Goal: Check status: Check status

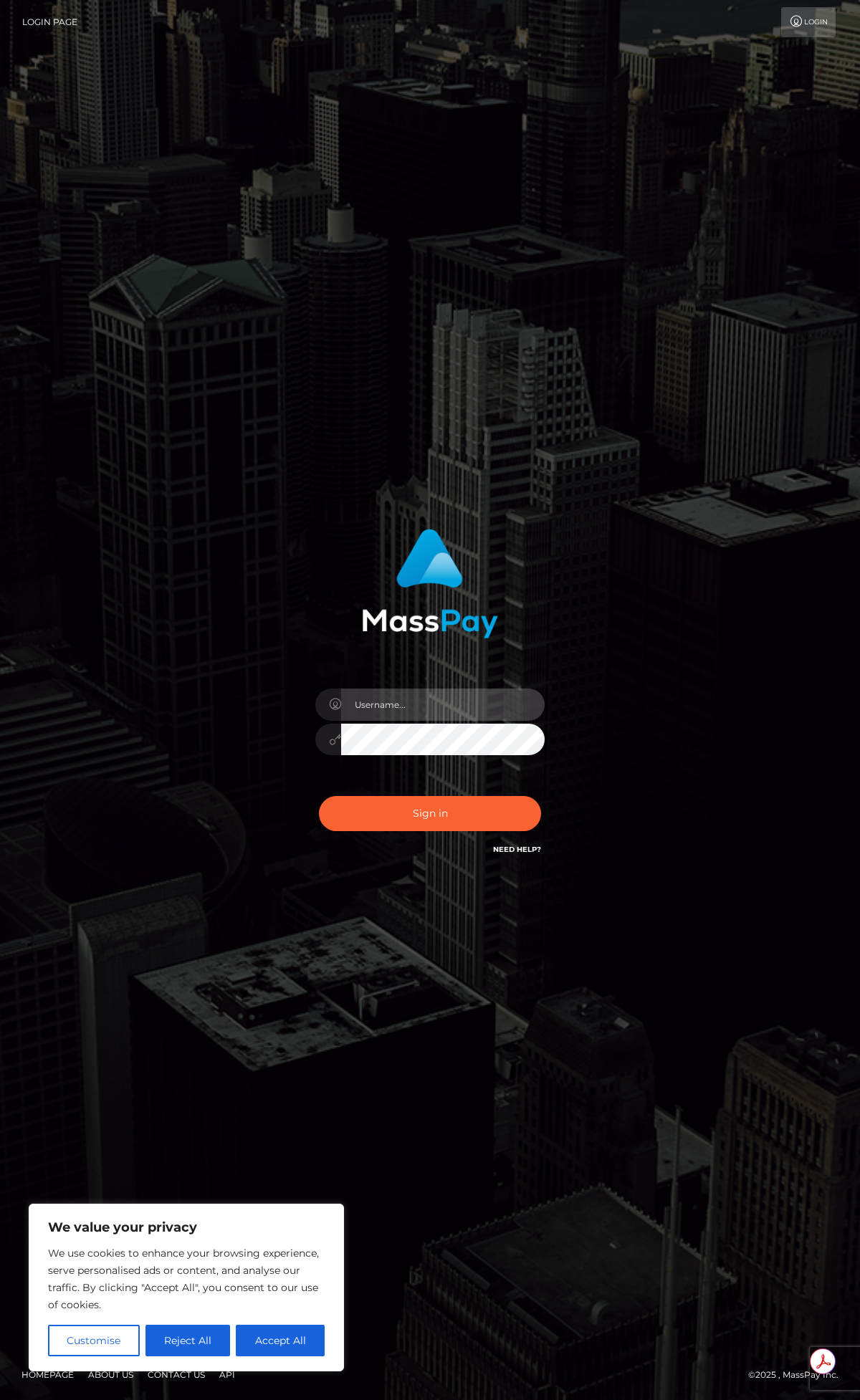
click at [384, 711] on input "text" at bounding box center [442, 704] width 204 height 32
paste input "ap.mb"
type input "ap.mb"
click at [403, 812] on button "Sign in" at bounding box center [430, 813] width 222 height 35
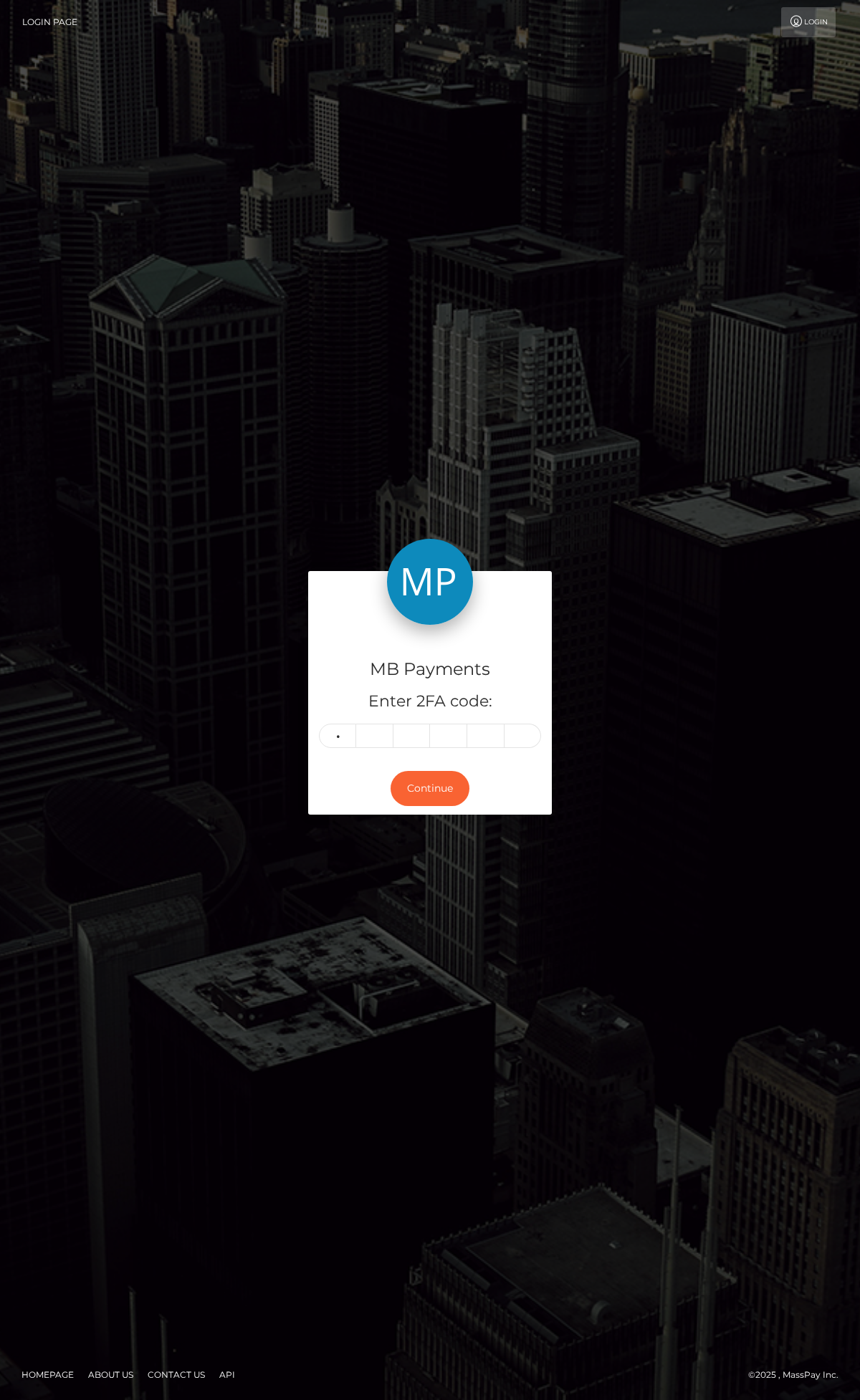
type input "6"
type input "1"
type input "7"
type input "8"
type input "7"
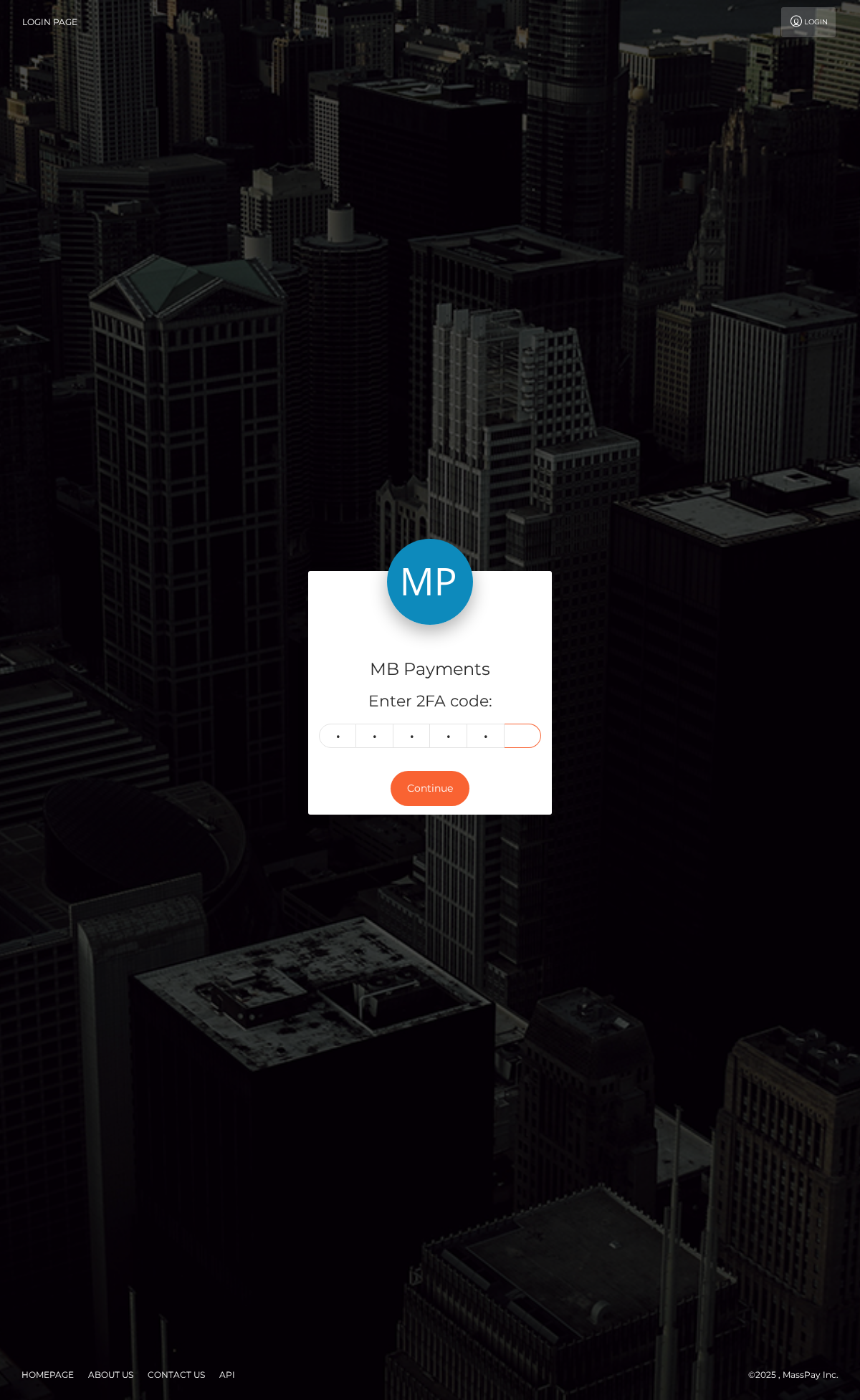
type input "8"
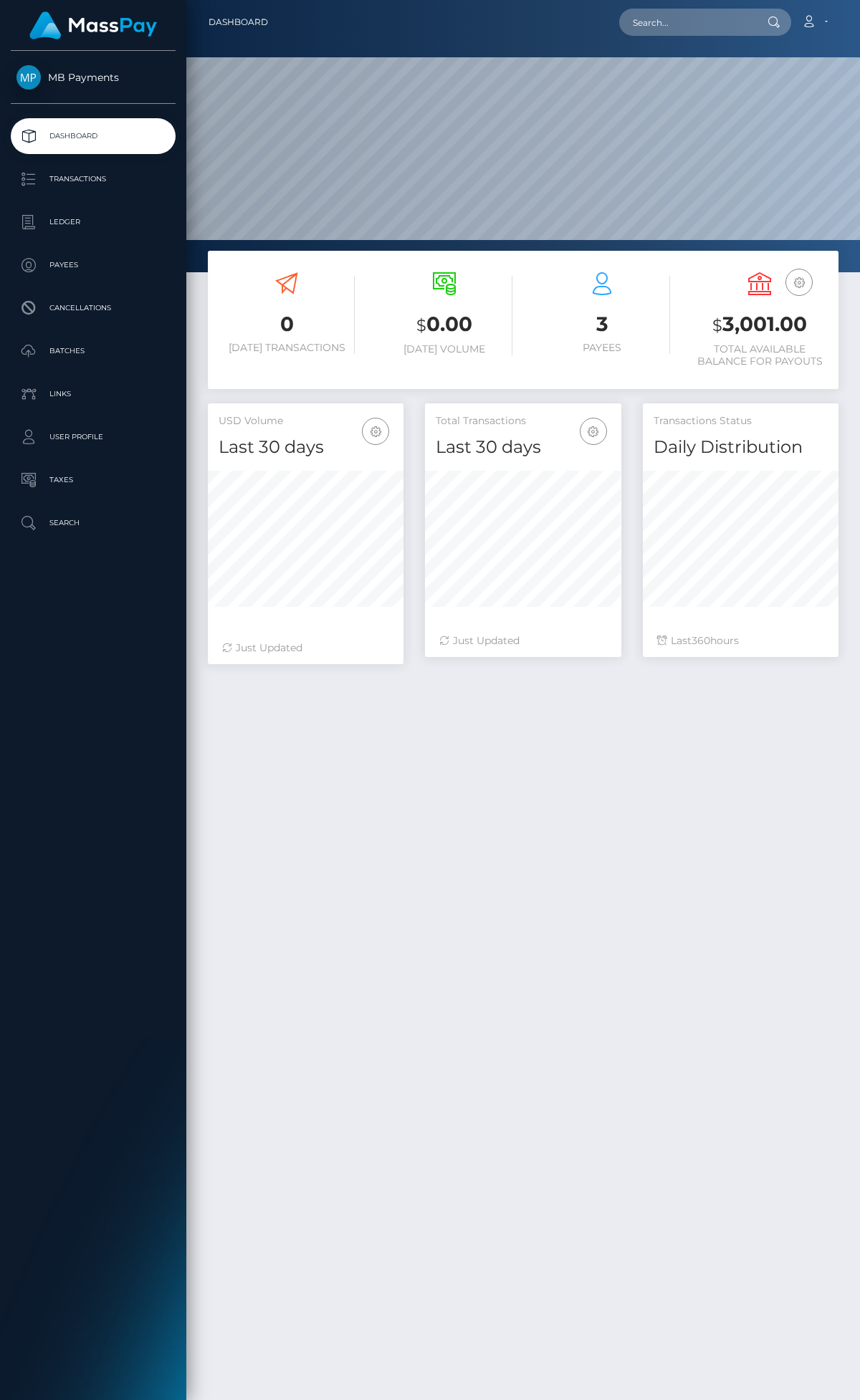
scroll to position [254, 196]
click at [60, 227] on p "Ledger" at bounding box center [93, 222] width 153 height 21
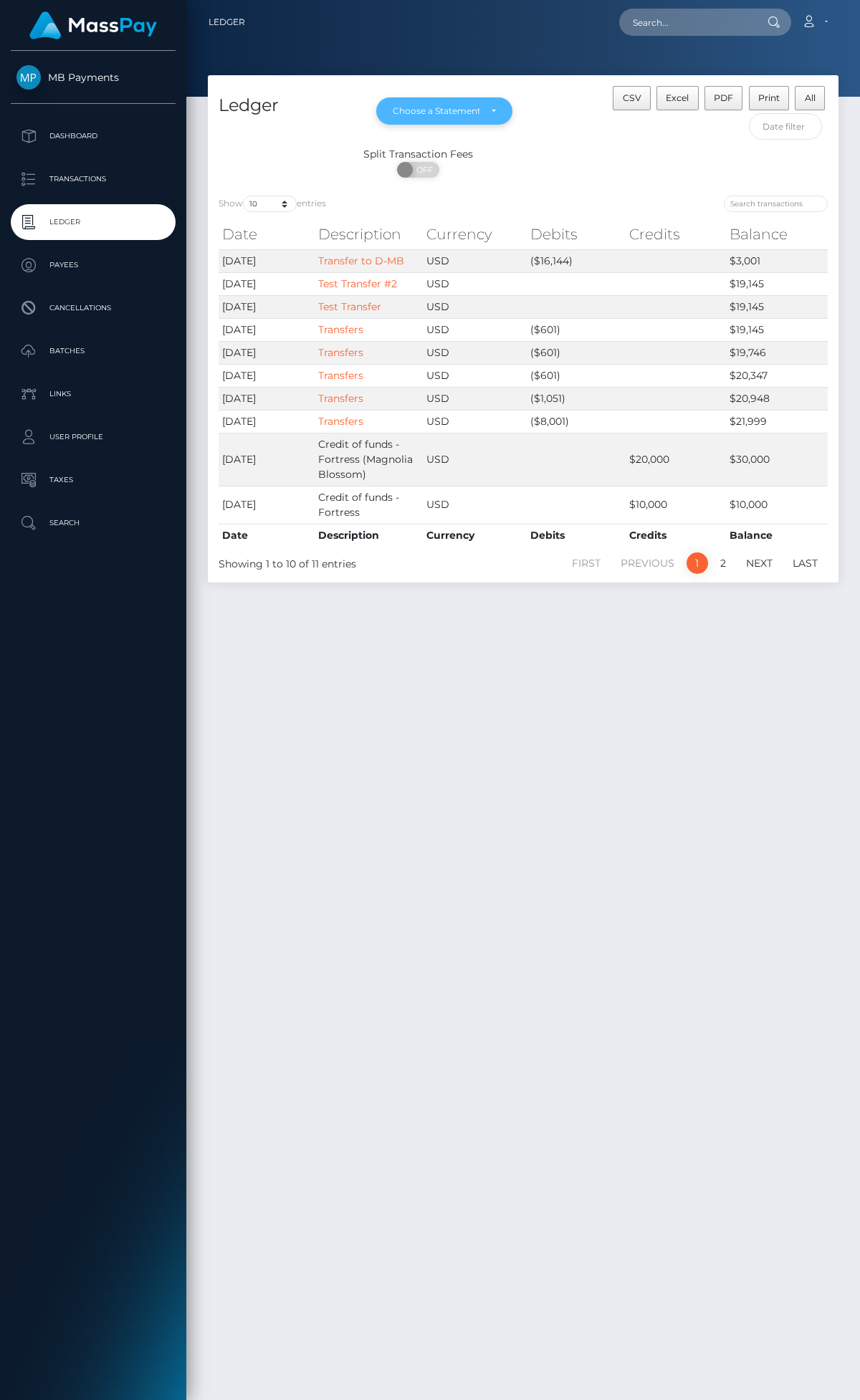
click at [495, 111] on div "Choose a Statement" at bounding box center [444, 111] width 103 height 11
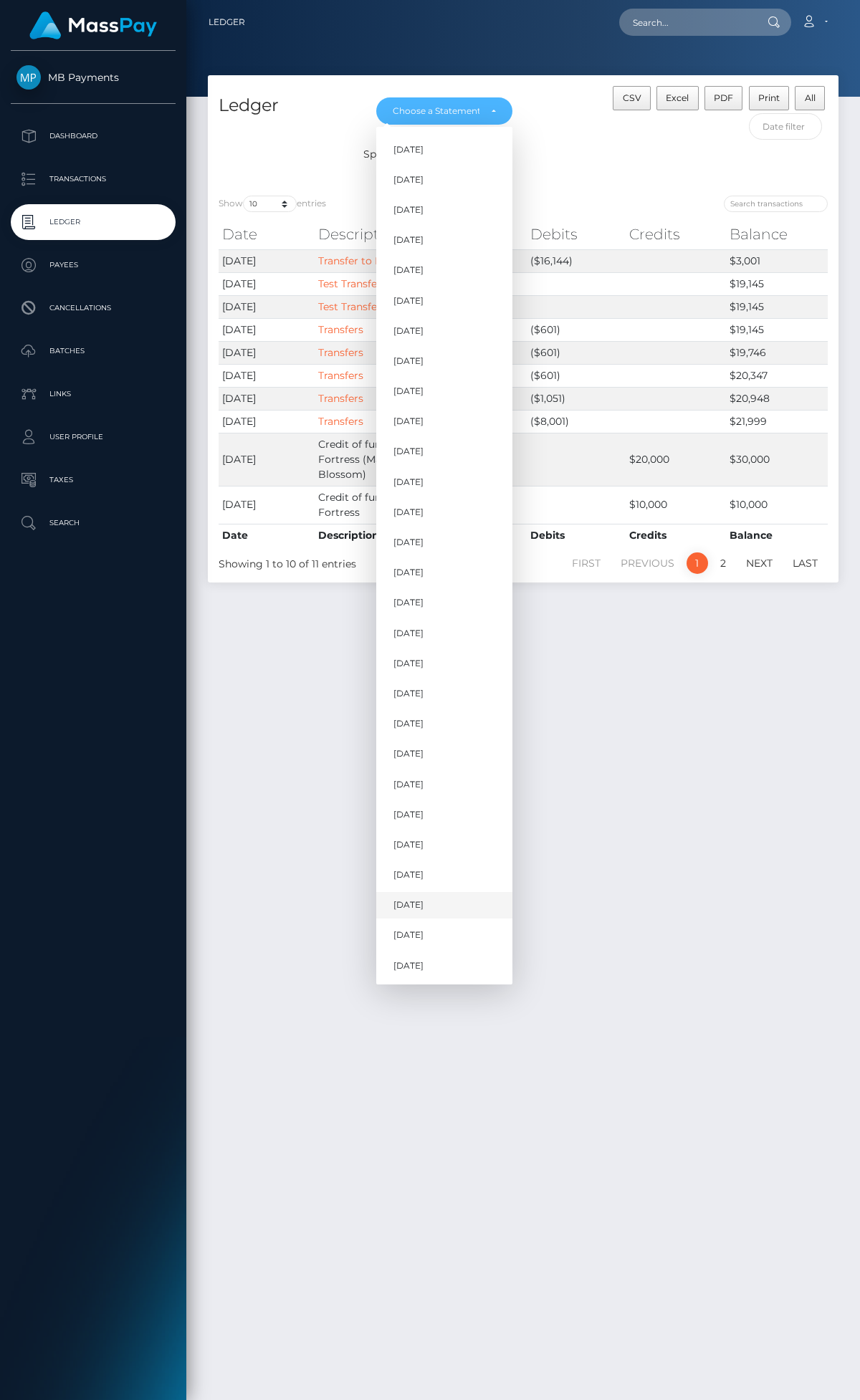
scroll to position [36, 0]
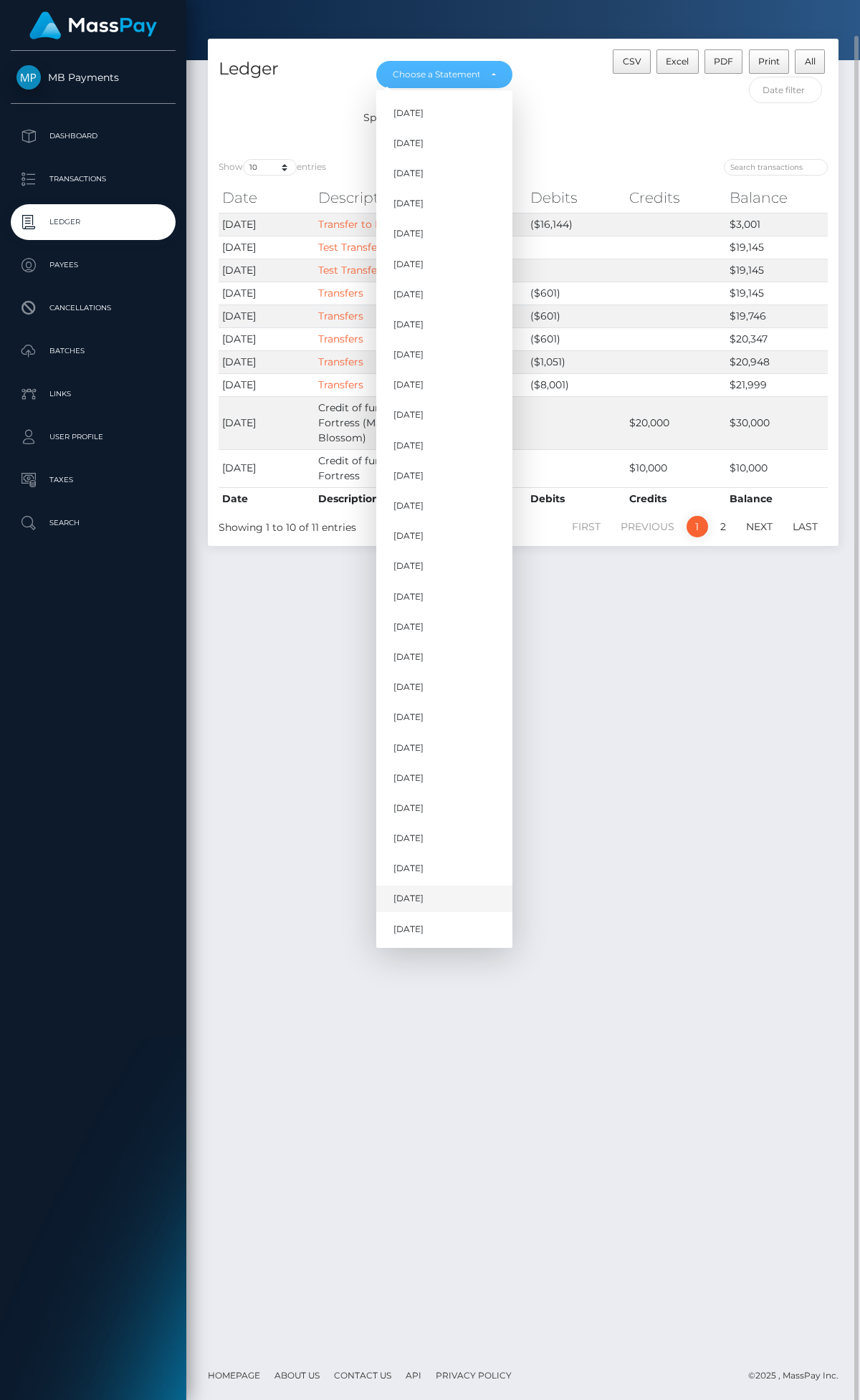
click at [448, 905] on link "Aug 2025" at bounding box center [445, 898] width 136 height 26
select select "Aug 2025"
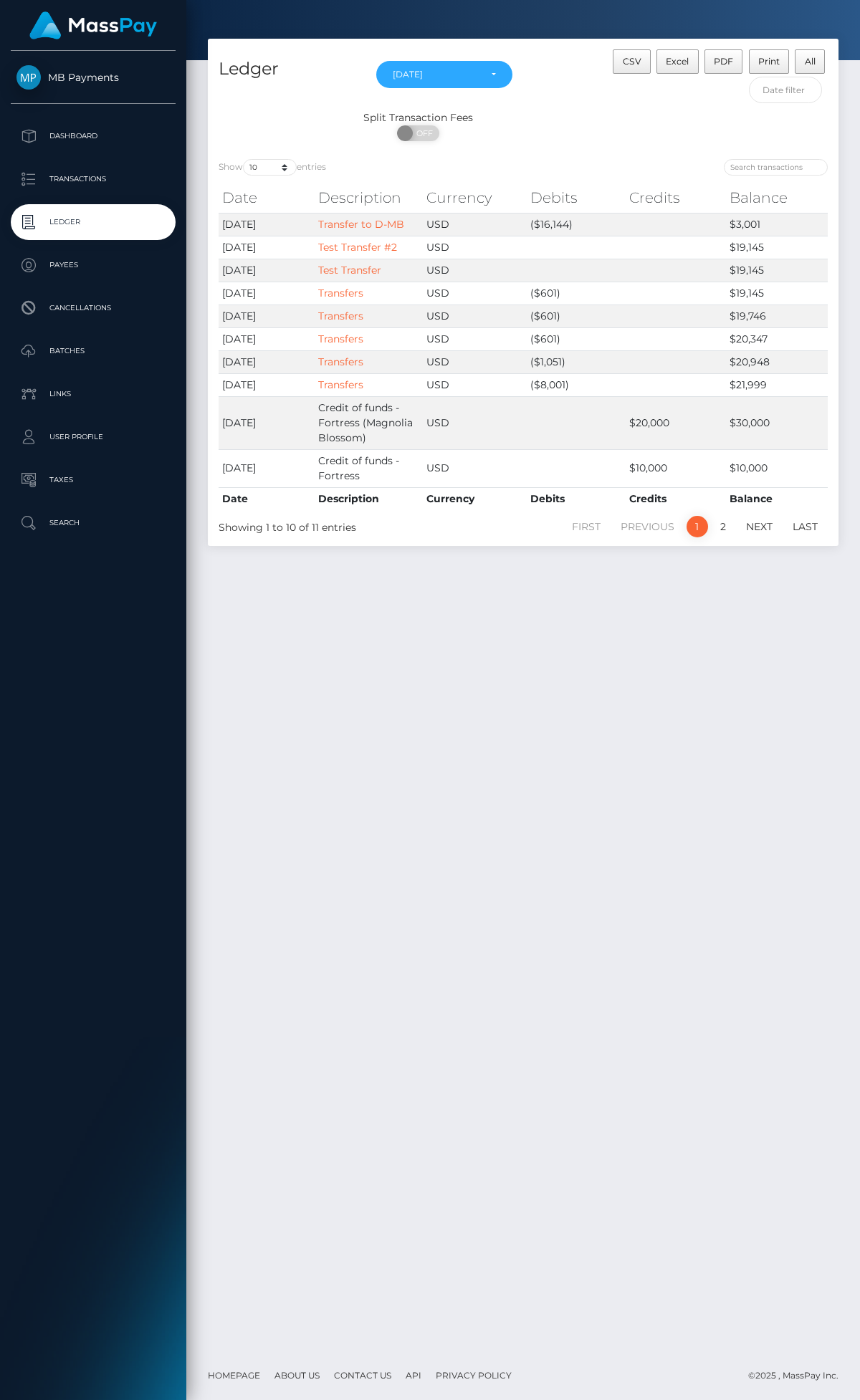
click at [75, 30] on img at bounding box center [93, 25] width 128 height 28
